Goal: Task Accomplishment & Management: Use online tool/utility

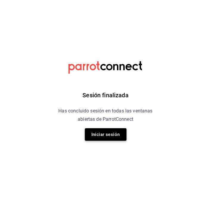
click at [97, 134] on button "Iniciar sesión" at bounding box center [106, 134] width 42 height 13
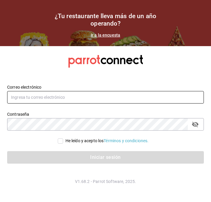
type input "[PERSON_NAME][EMAIL_ADDRESS][PERSON_NAME][DOMAIN_NAME]"
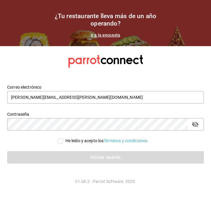
click at [66, 138] on div "He leído y acepto los Términos y condiciones." at bounding box center [107, 141] width 83 height 6
click at [63, 139] on input "He leído y acepto los Términos y condiciones." at bounding box center [60, 141] width 5 height 5
checkbox input "true"
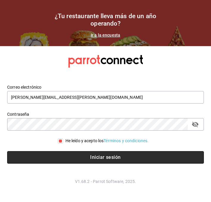
click at [54, 158] on button "Iniciar sesión" at bounding box center [105, 157] width 197 height 13
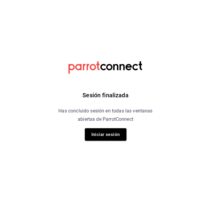
click at [112, 124] on div "Sesión finalizada Has concluido sesión en todas las ventanas abiertas de Parrot…" at bounding box center [105, 101] width 151 height 202
click at [102, 136] on button "Iniciar sesión" at bounding box center [106, 134] width 42 height 13
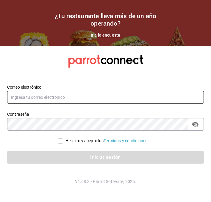
type input "[PERSON_NAME][EMAIL_ADDRESS][PERSON_NAME][DOMAIN_NAME]"
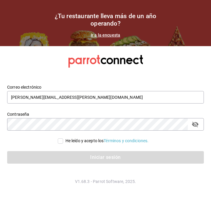
click at [69, 138] on div "He leído y acepto los Términos y condiciones." at bounding box center [107, 141] width 83 height 6
click at [63, 139] on input "He leído y acepto los Términos y condiciones." at bounding box center [60, 141] width 5 height 5
checkbox input "true"
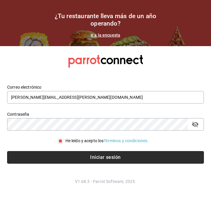
click at [57, 152] on button "Iniciar sesión" at bounding box center [105, 157] width 197 height 13
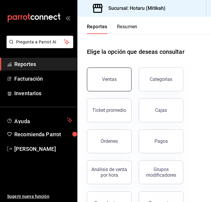
click at [95, 74] on button "Ventas" at bounding box center [109, 80] width 45 height 24
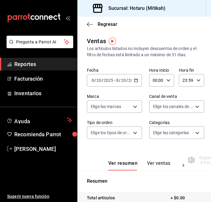
click at [138, 77] on div "[DATE] [DATE] - [DATE] [DATE]" at bounding box center [114, 80] width 55 height 13
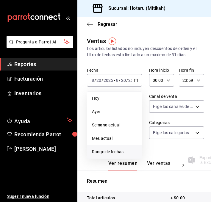
click at [118, 151] on span "Rango de fechas" at bounding box center [114, 152] width 45 height 6
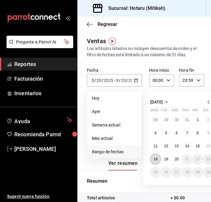
click at [156, 159] on abbr "18" at bounding box center [156, 159] width 4 height 4
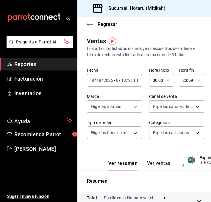
scroll to position [4, 0]
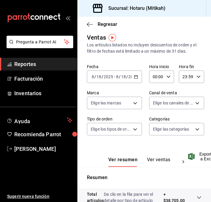
click at [155, 159] on button "Ver ventas" at bounding box center [159, 162] width 24 height 10
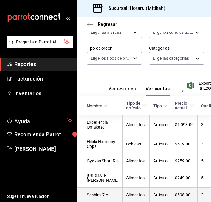
scroll to position [25, 0]
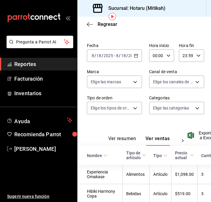
click at [106, 158] on icon at bounding box center [105, 156] width 4 height 4
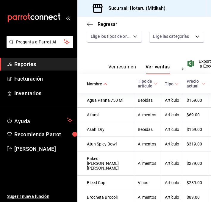
scroll to position [0, 0]
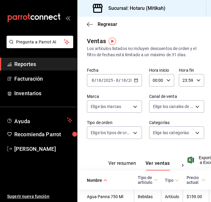
click at [136, 80] on icon "button" at bounding box center [136, 80] width 4 height 4
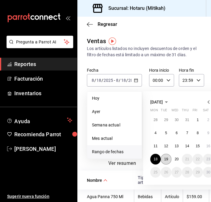
click at [166, 159] on abbr "19" at bounding box center [166, 159] width 4 height 4
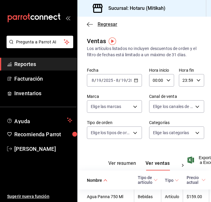
click at [89, 24] on icon "button" at bounding box center [90, 24] width 6 height 5
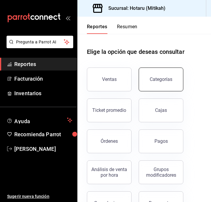
click at [157, 79] on div "Categorías" at bounding box center [161, 80] width 23 height 6
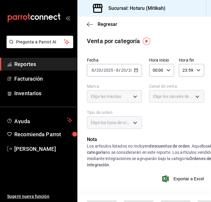
click at [137, 69] on icon "button" at bounding box center [136, 70] width 4 height 4
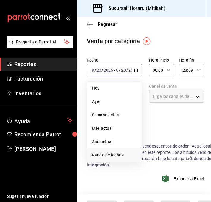
click at [108, 157] on span "Rango de fechas" at bounding box center [114, 155] width 45 height 6
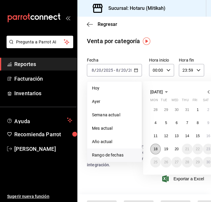
click at [154, 149] on abbr "18" at bounding box center [156, 149] width 4 height 4
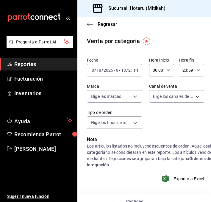
click at [136, 69] on icon "button" at bounding box center [136, 70] width 4 height 4
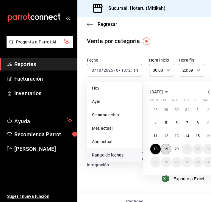
click at [165, 147] on abbr "19" at bounding box center [166, 149] width 4 height 4
